Goal: Transaction & Acquisition: Purchase product/service

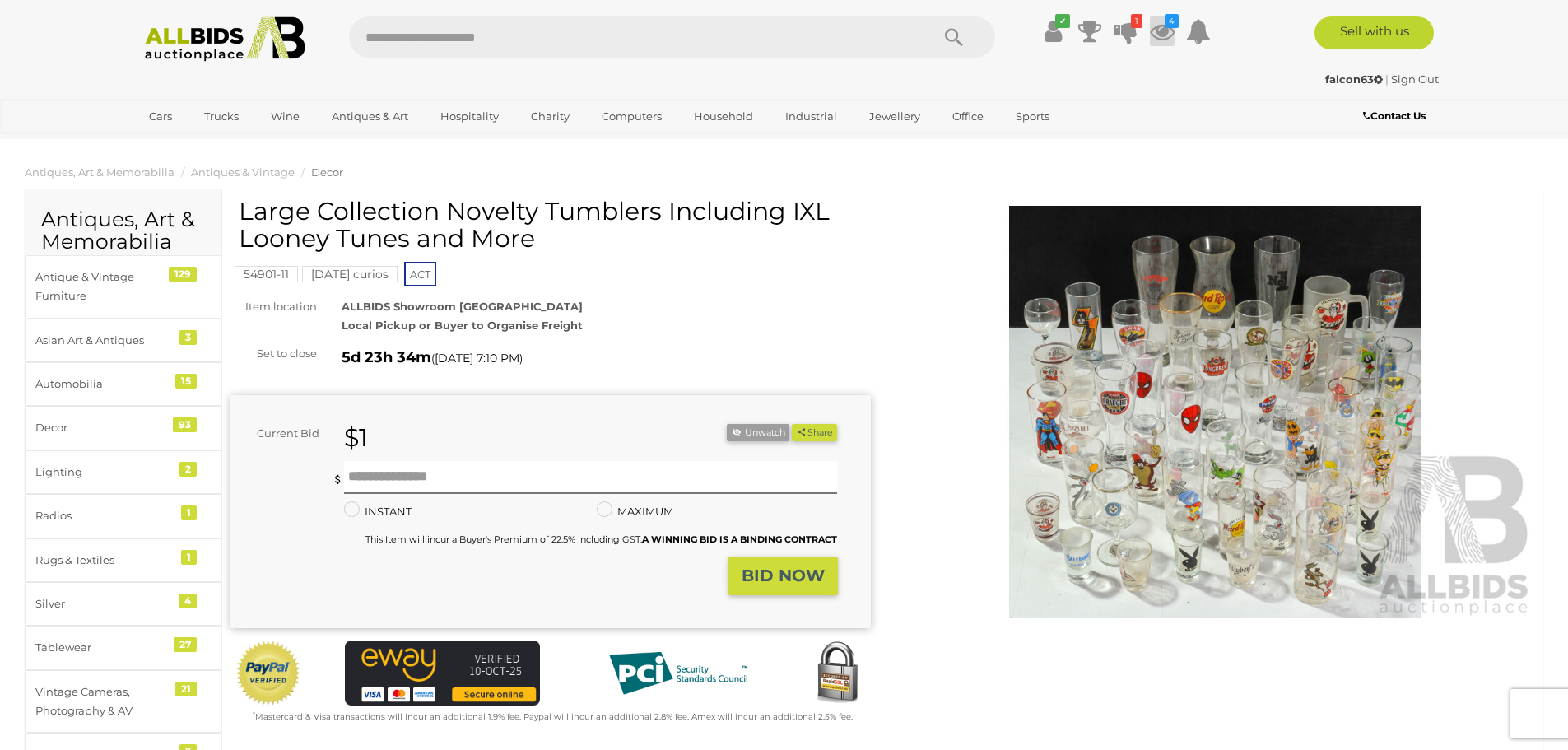
click at [1165, 24] on icon "4" at bounding box center [1172, 20] width 14 height 14
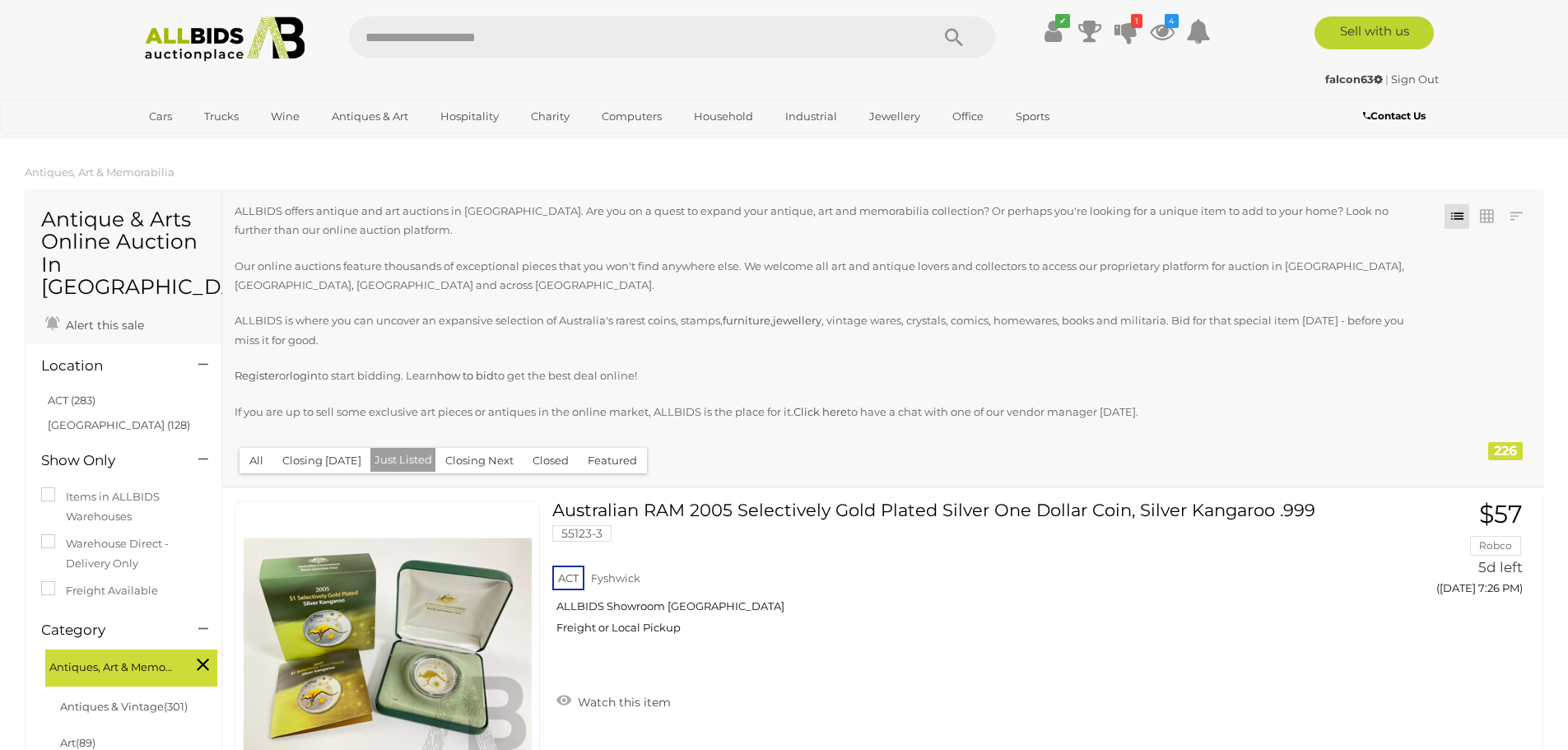
scroll to position [321, 0]
